Goal: Information Seeking & Learning: Check status

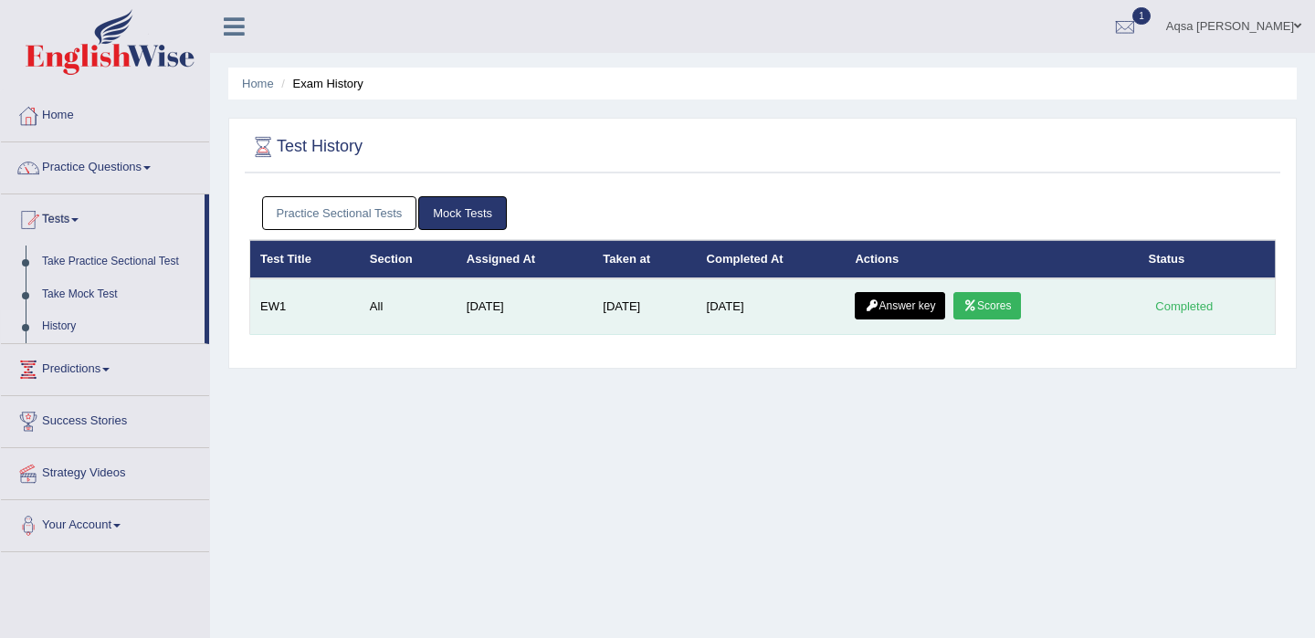
click at [992, 310] on link "Scores" at bounding box center [987, 305] width 68 height 27
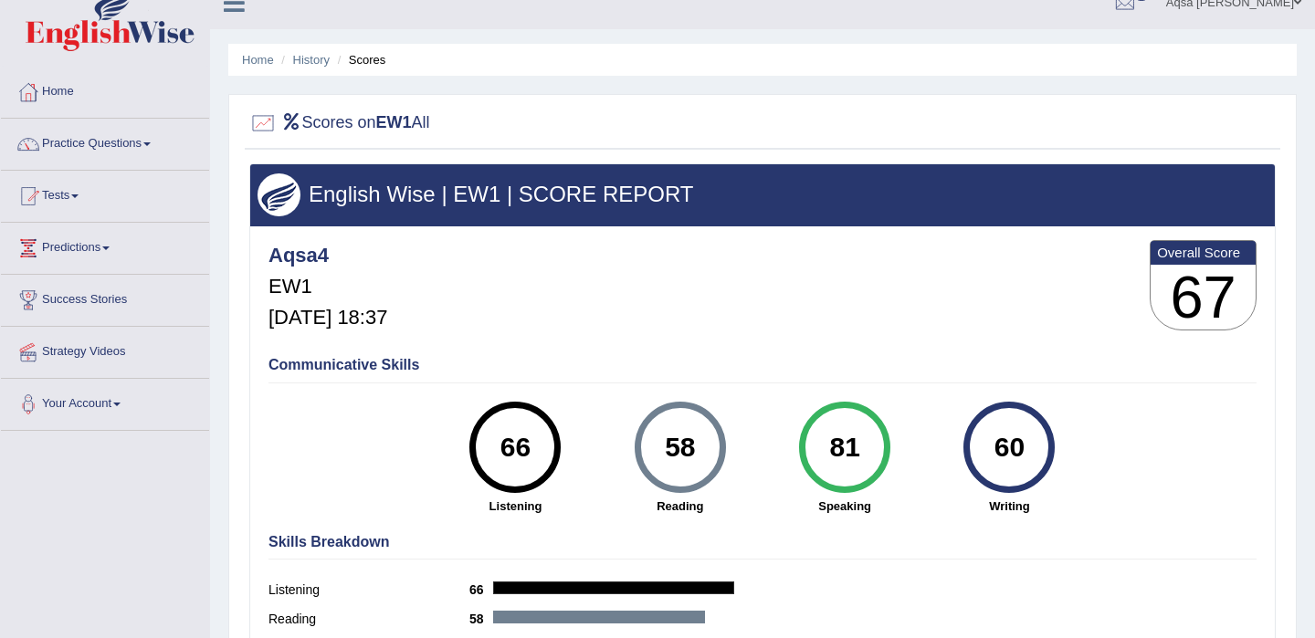
scroll to position [33, 0]
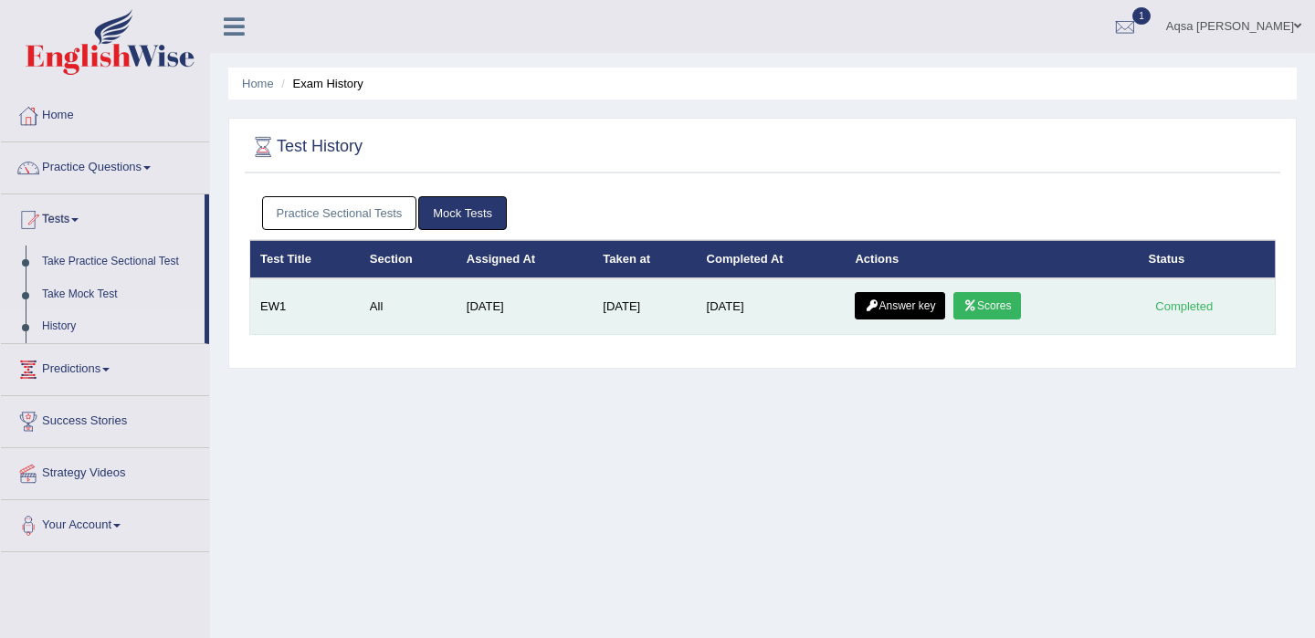
click at [932, 309] on link "Answer key" at bounding box center [900, 305] width 90 height 27
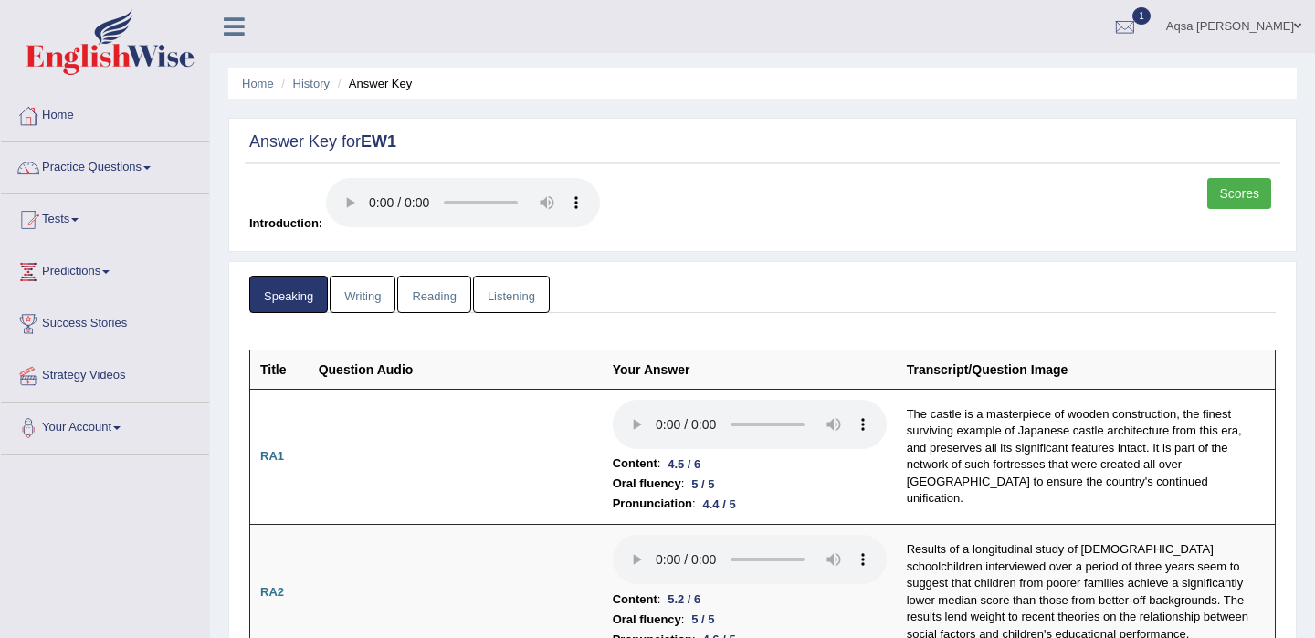
click at [343, 305] on link "Writing" at bounding box center [363, 294] width 66 height 37
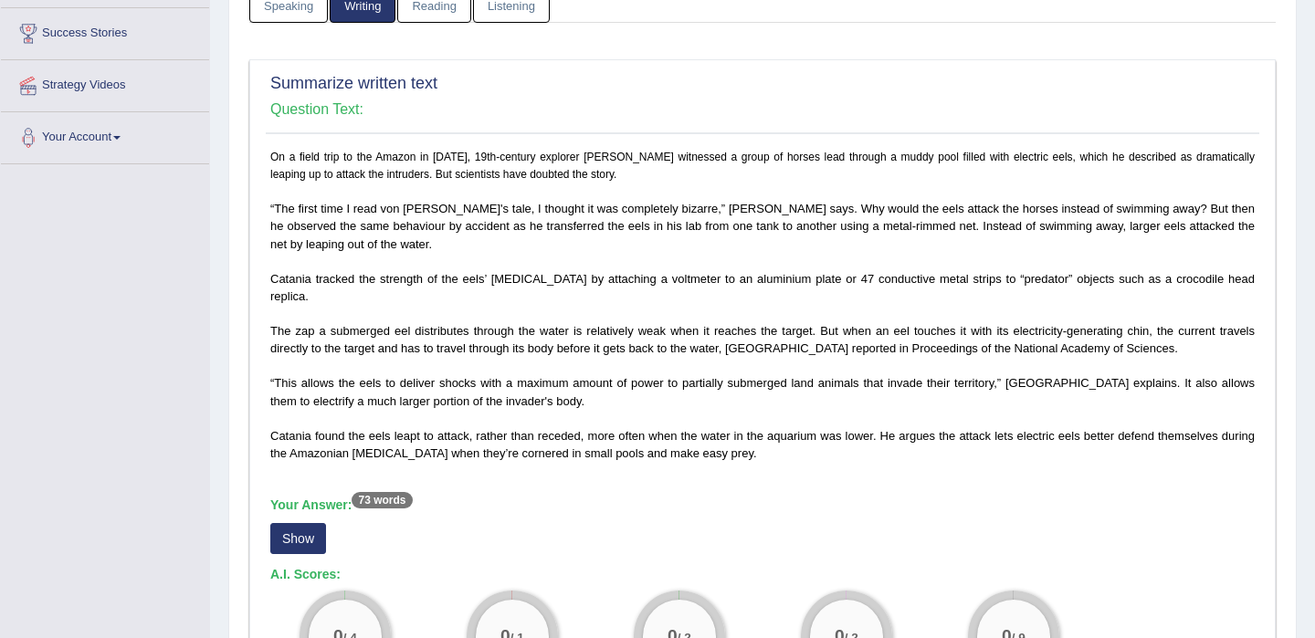
scroll to position [293, 0]
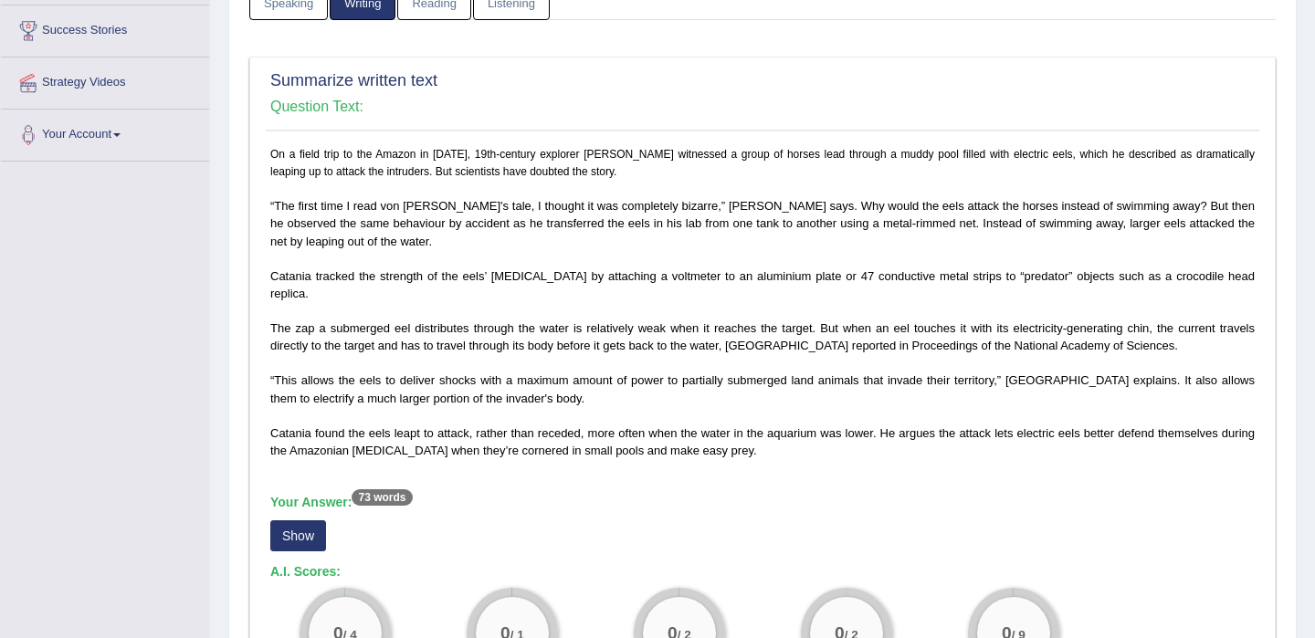
click at [313, 530] on button "Show" at bounding box center [298, 536] width 56 height 31
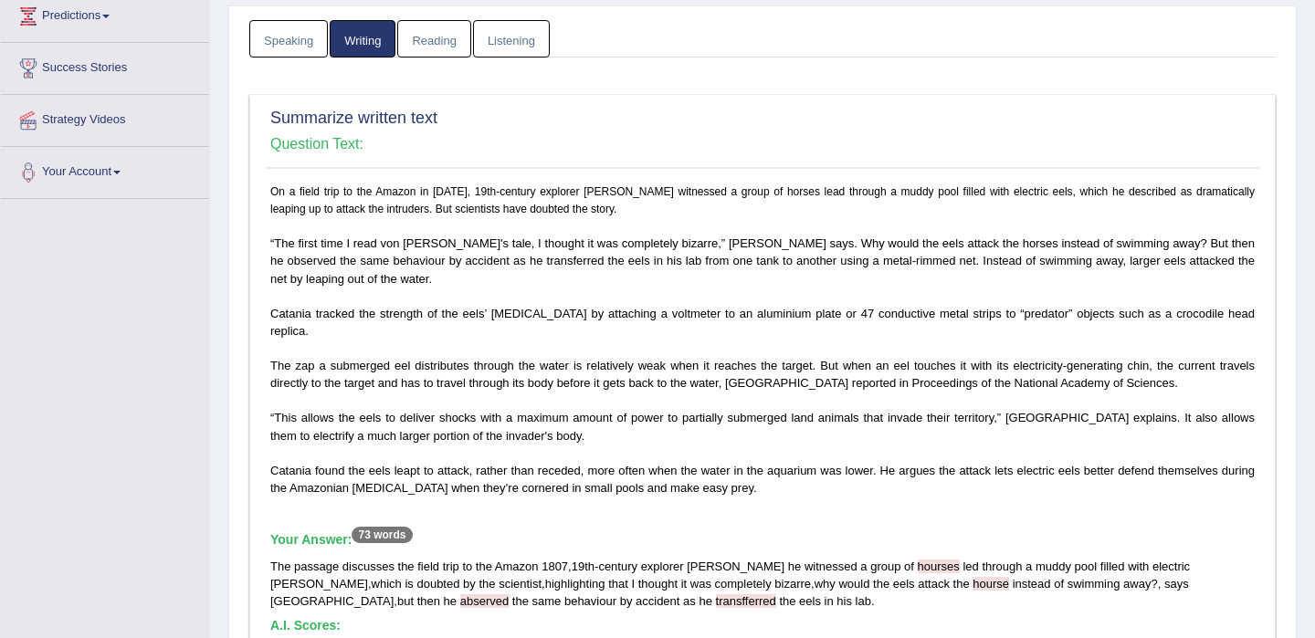
scroll to position [0, 0]
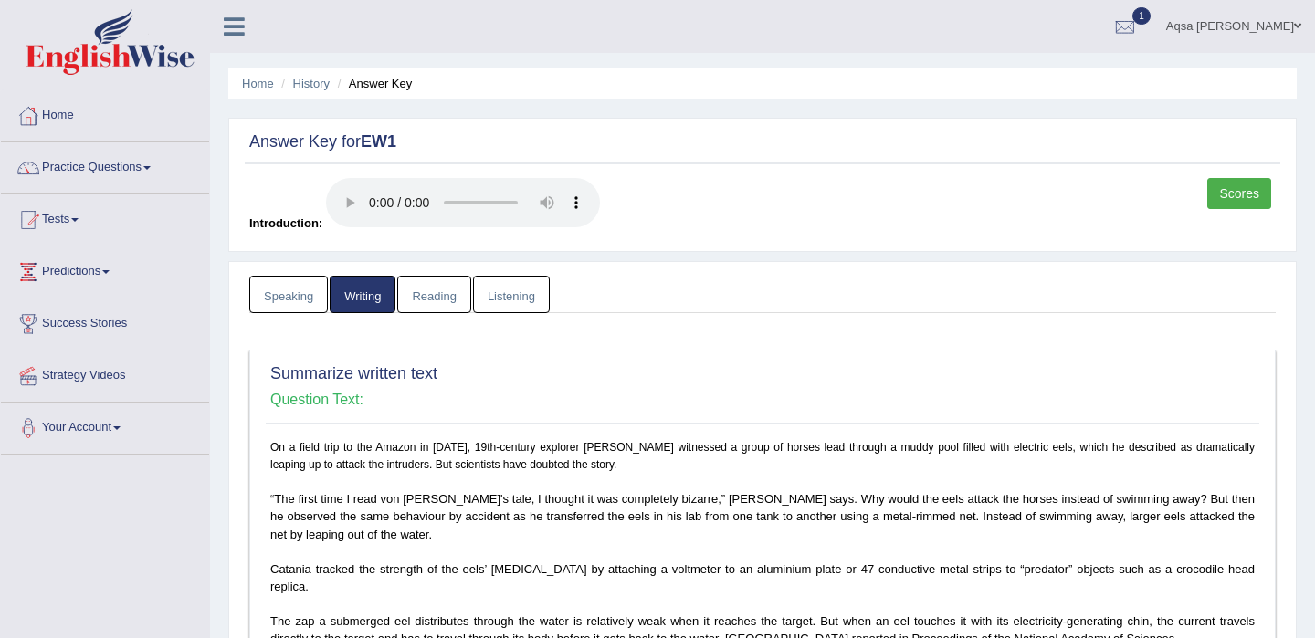
click at [434, 310] on link "Reading" at bounding box center [433, 294] width 73 height 37
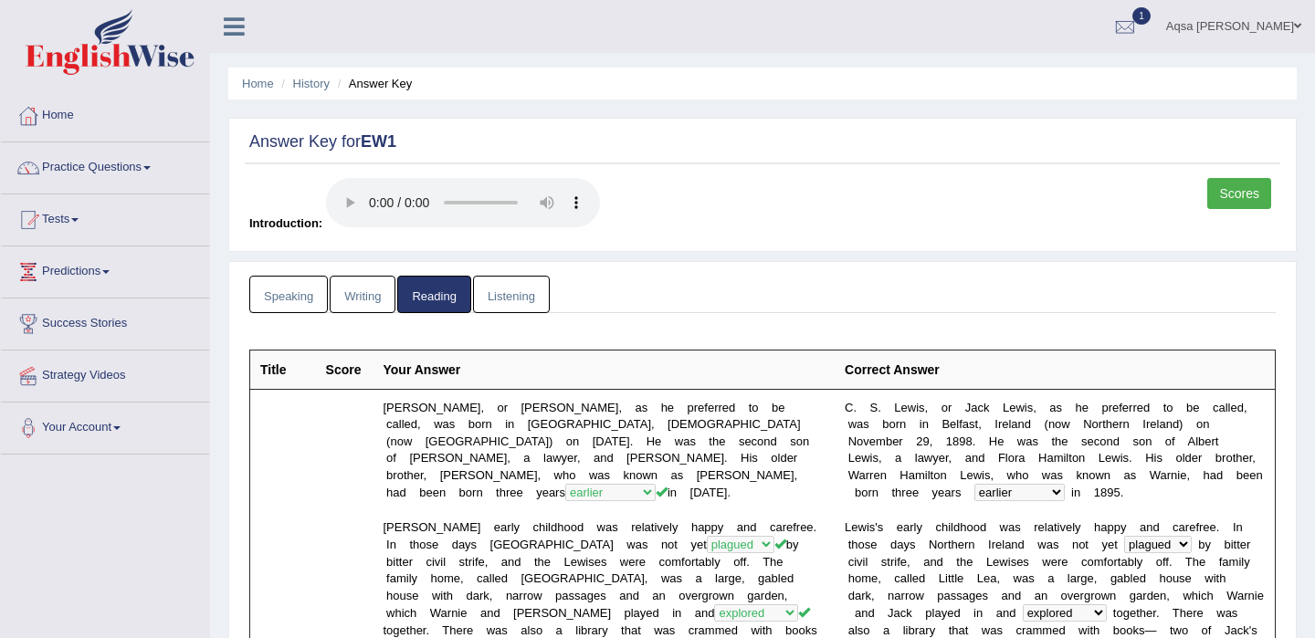
click at [497, 293] on link "Listening" at bounding box center [511, 294] width 77 height 37
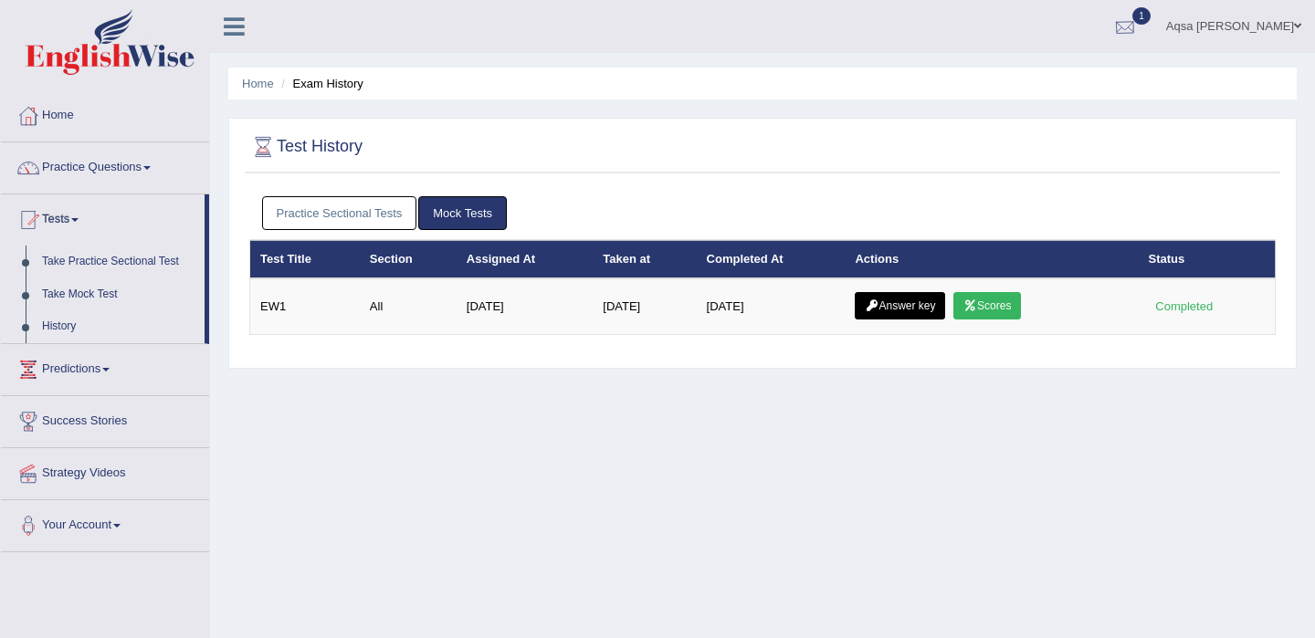
click at [1129, 19] on div at bounding box center [1124, 27] width 27 height 27
